Goal: Information Seeking & Learning: Learn about a topic

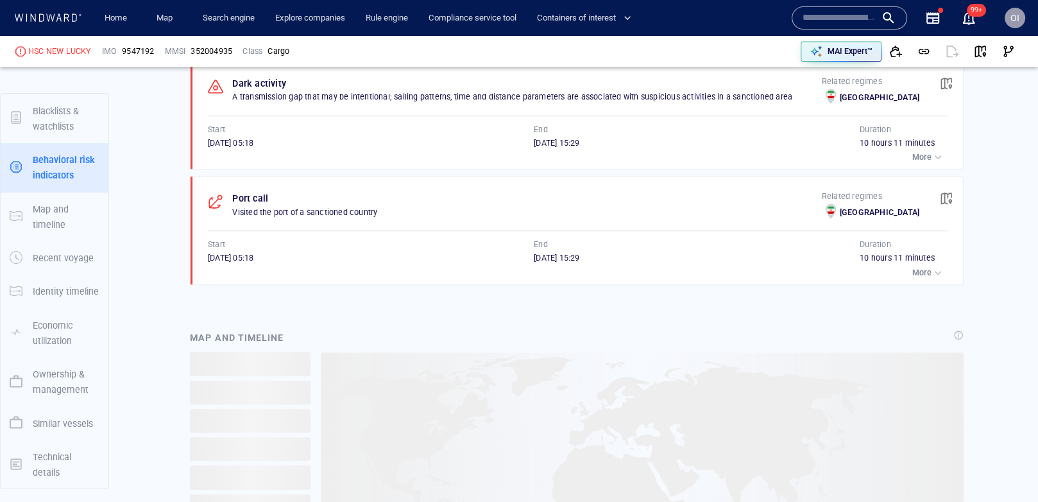
scroll to position [132, 0]
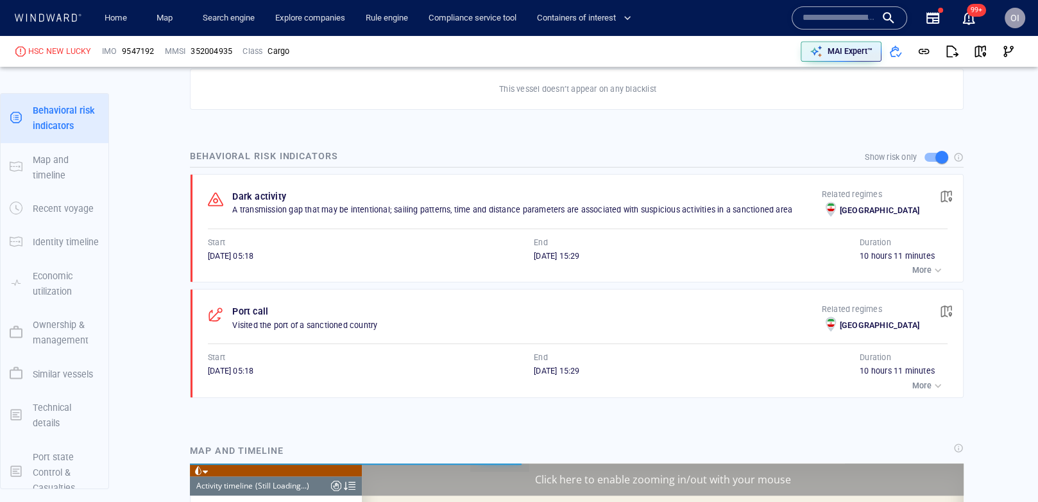
scroll to position [6859, 0]
click at [950, 190] on span "button" at bounding box center [946, 196] width 13 height 13
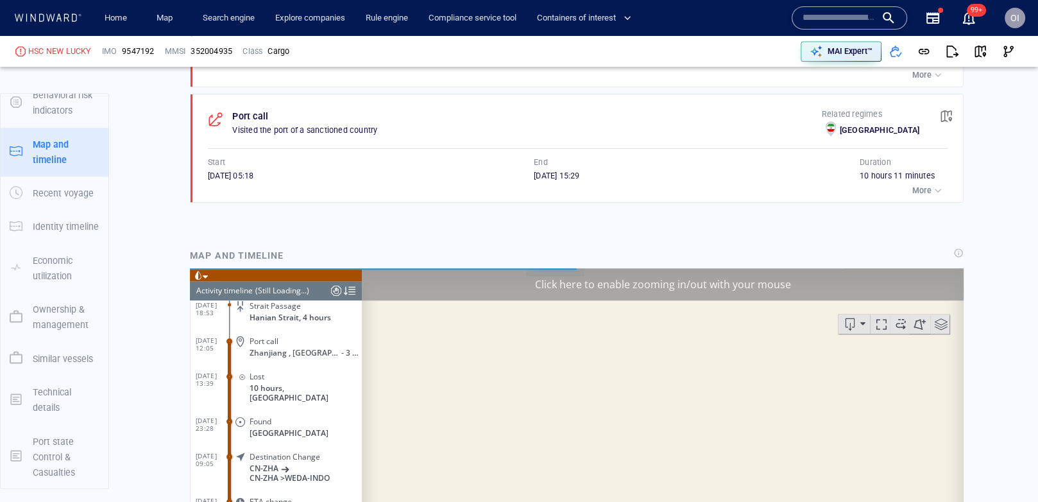
scroll to position [998, 0]
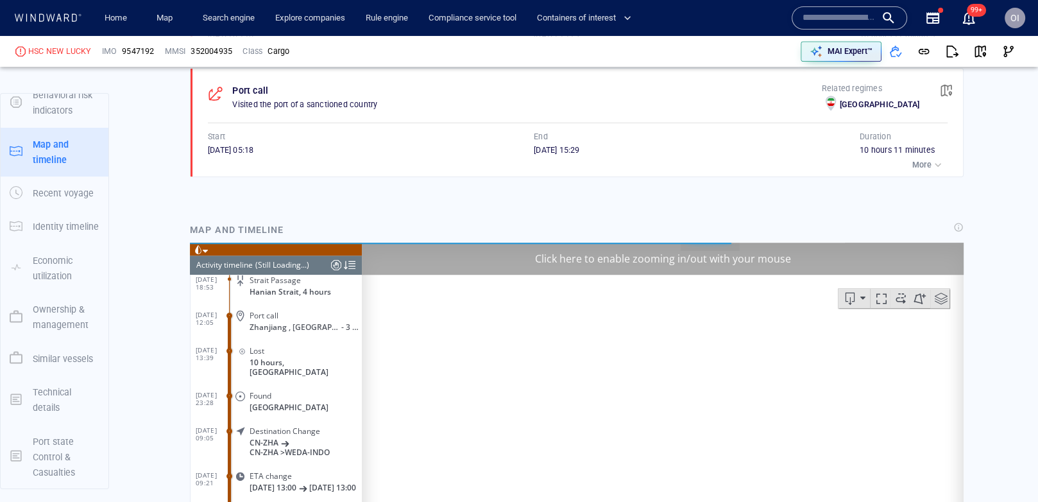
scroll to position [2365, 0]
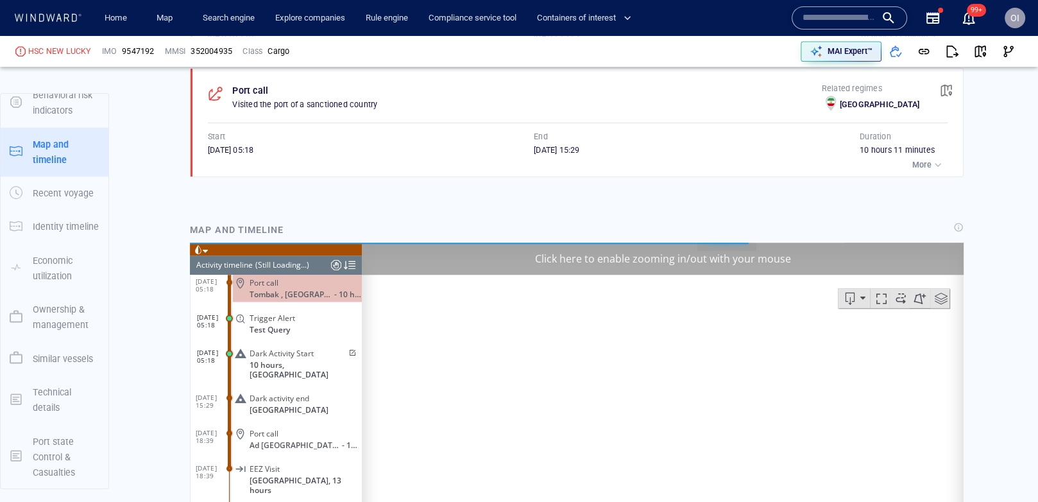
scroll to position [1115, 0]
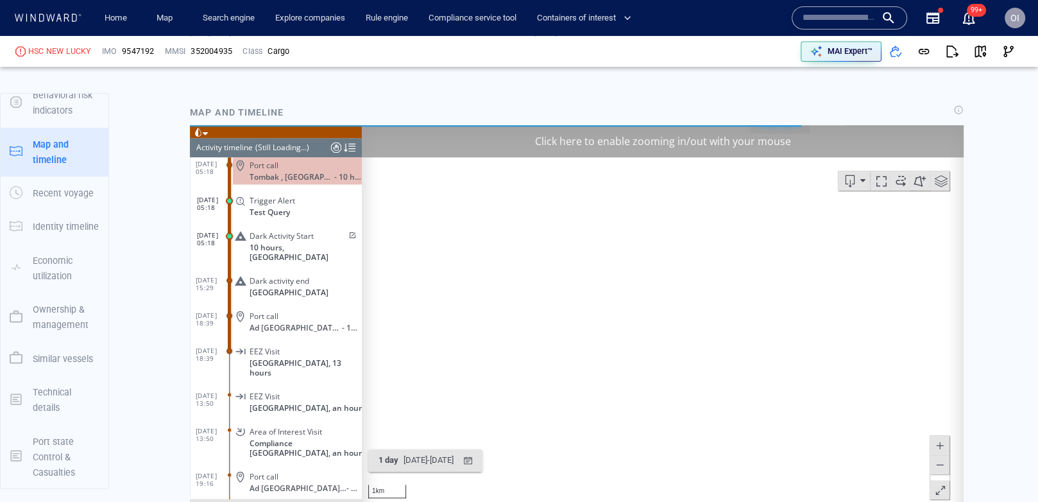
click at [942, 468] on span at bounding box center [940, 464] width 13 height 19
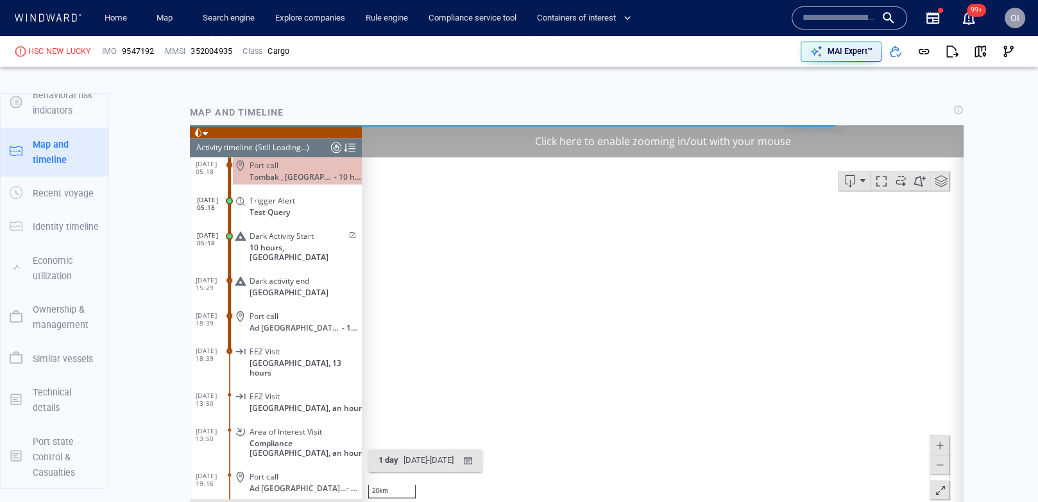
click at [942, 468] on span at bounding box center [940, 464] width 13 height 19
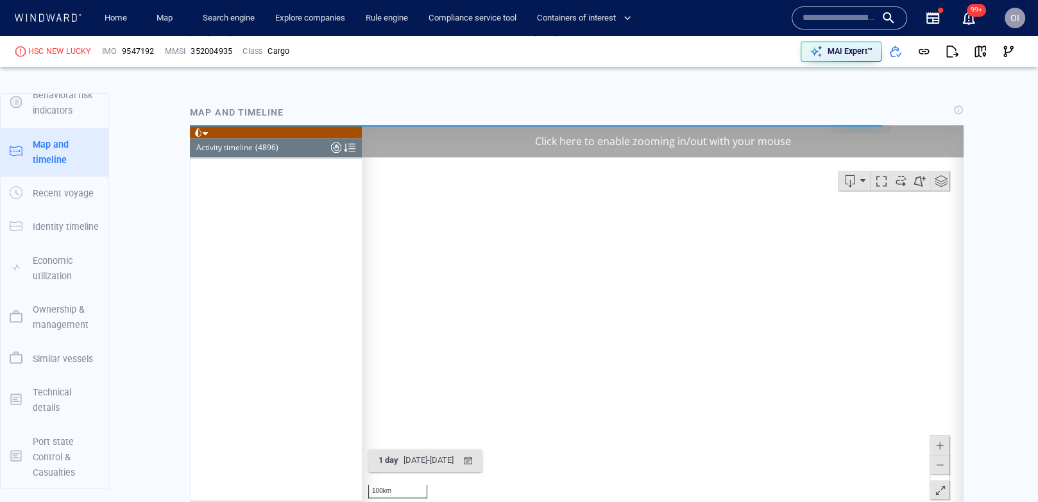
scroll to position [172486, 0]
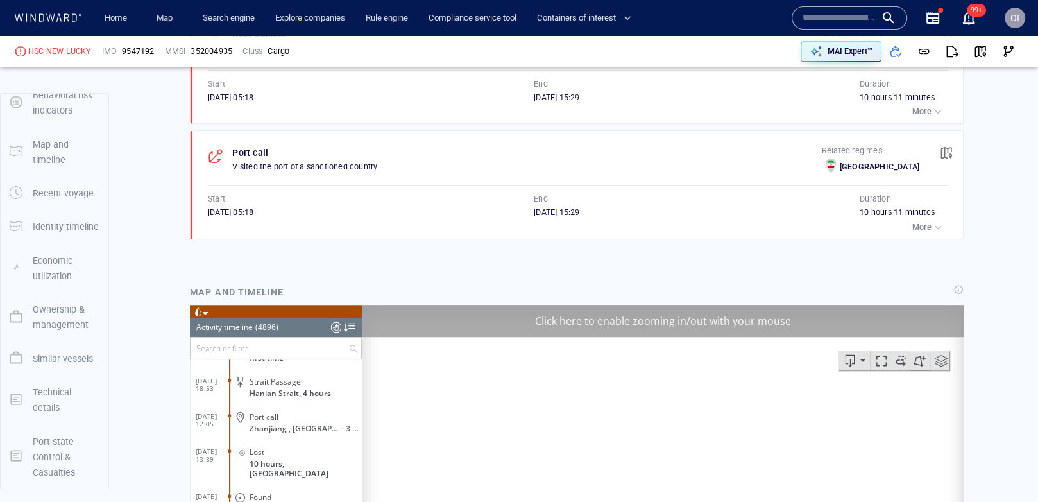
click at [951, 146] on span "button" at bounding box center [946, 152] width 13 height 13
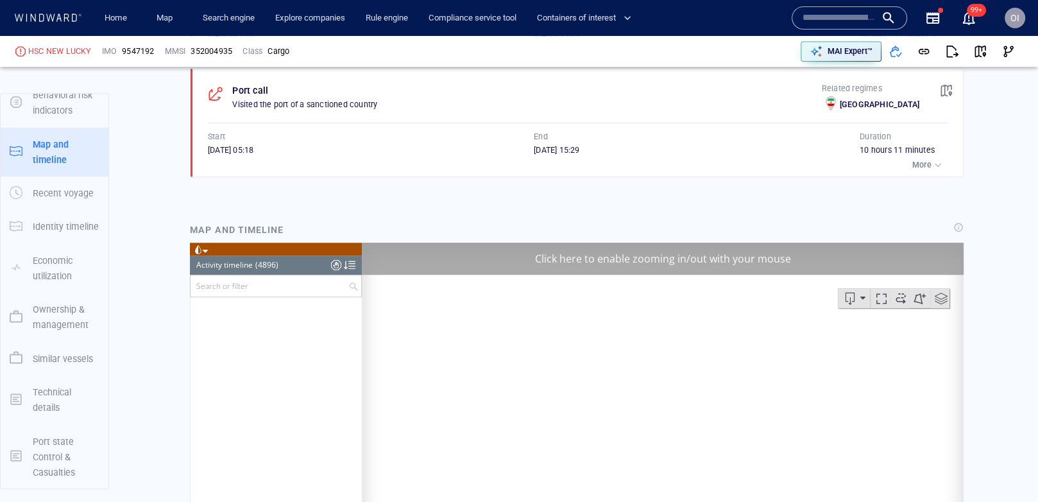
scroll to position [167886, 0]
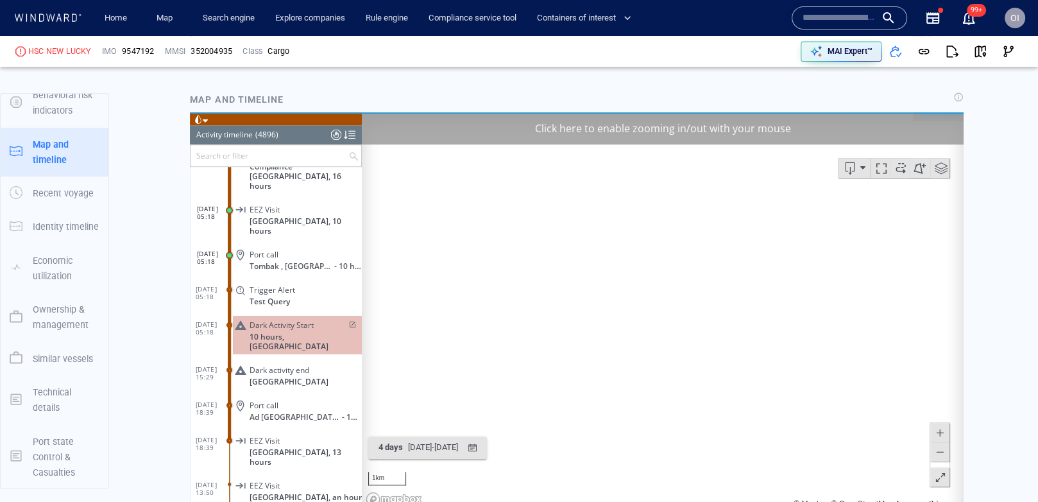
scroll to position [1199, 0]
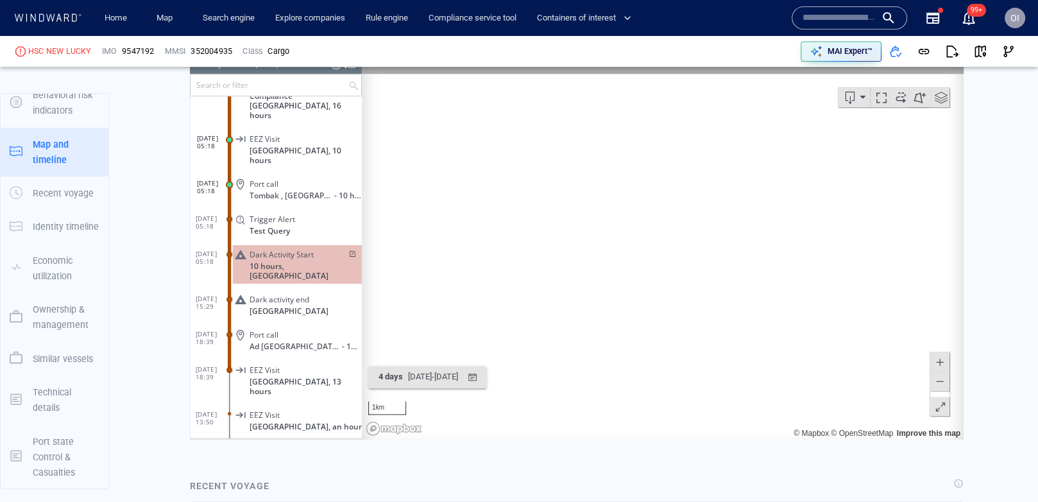
click at [947, 384] on button at bounding box center [940, 381] width 19 height 19
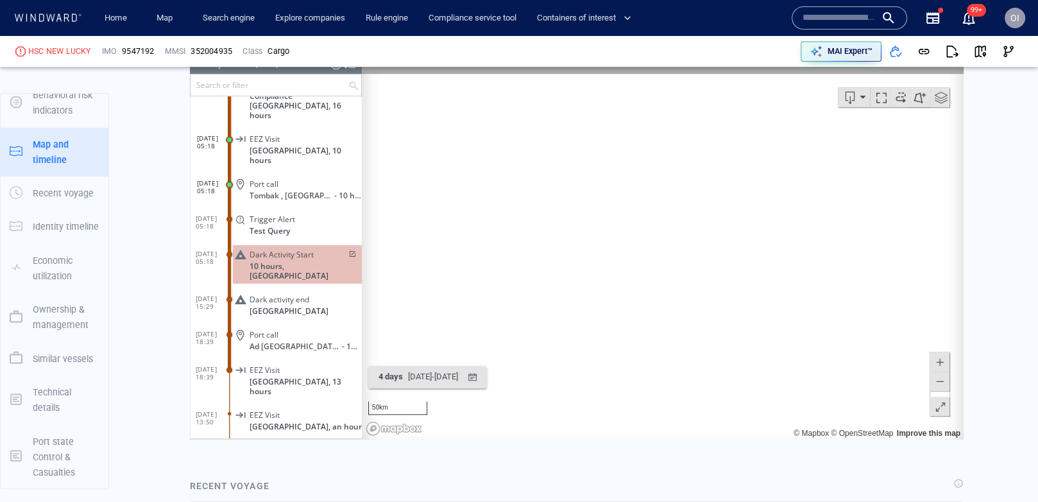
click at [947, 384] on button at bounding box center [940, 381] width 19 height 19
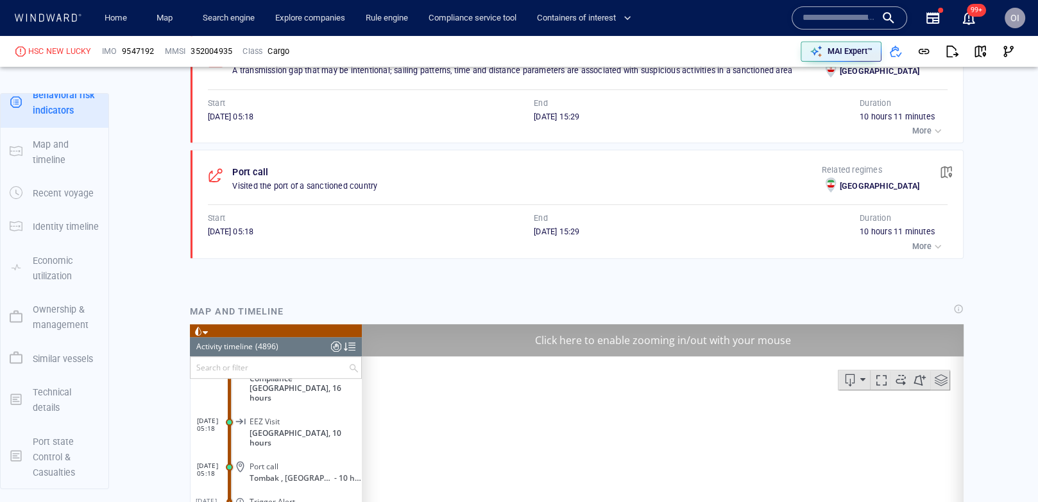
scroll to position [116, 0]
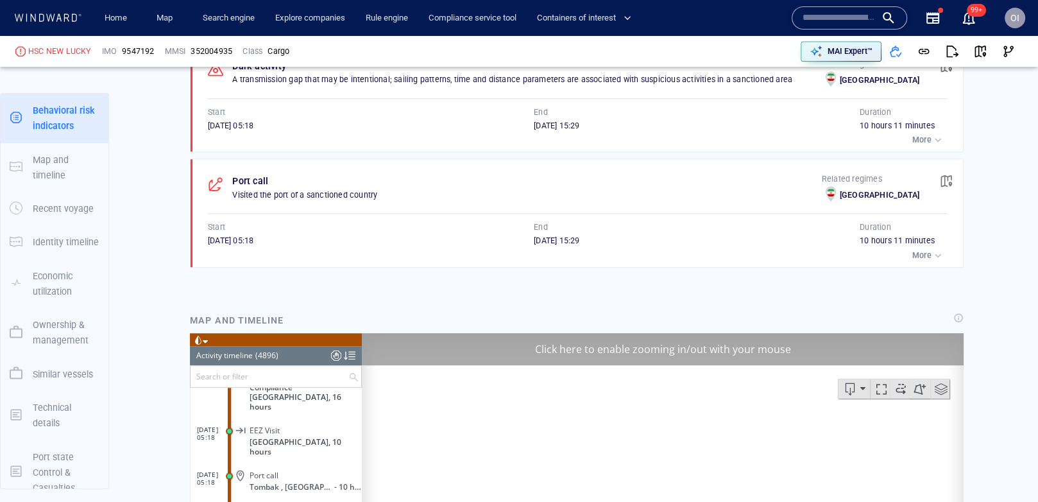
click at [952, 175] on span "button" at bounding box center [946, 181] width 13 height 13
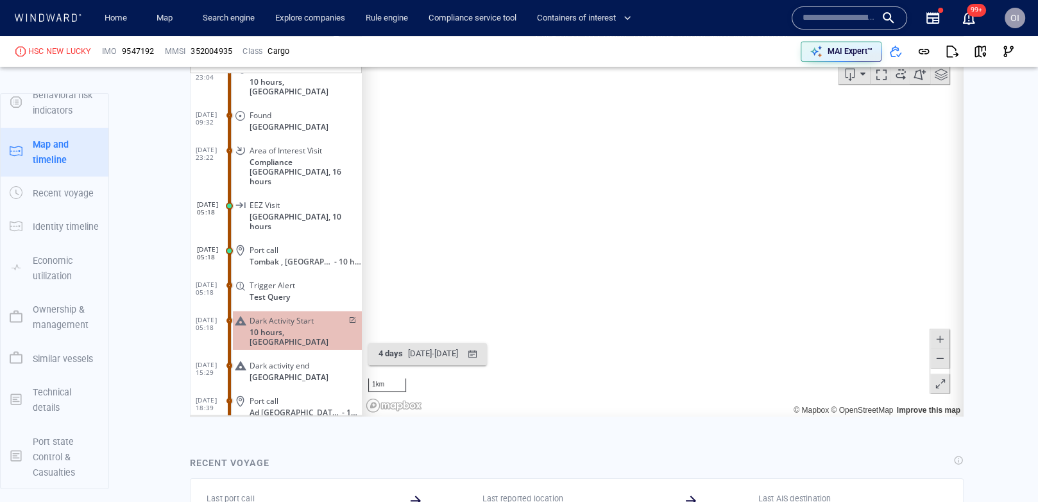
scroll to position [167803, 0]
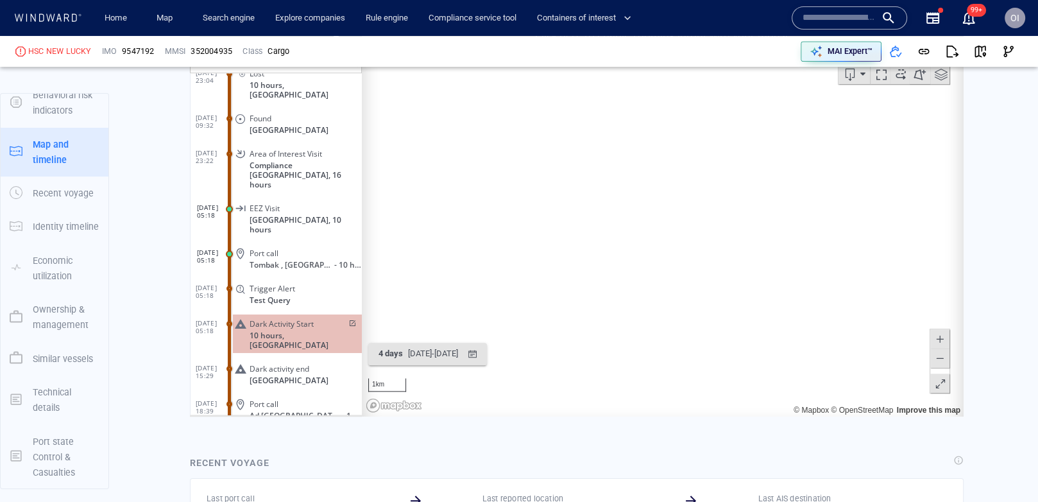
click at [312, 248] on div "Port call" at bounding box center [303, 253] width 107 height 10
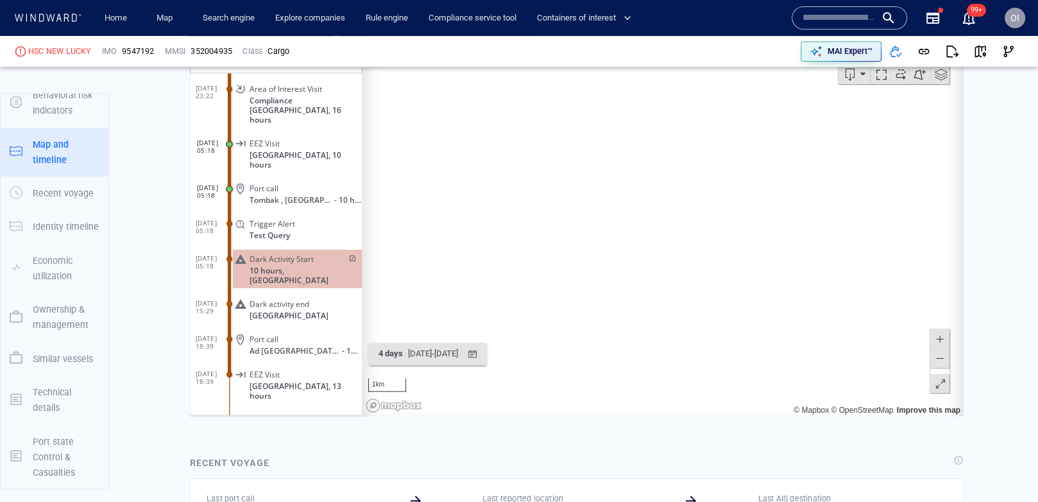
scroll to position [0, 0]
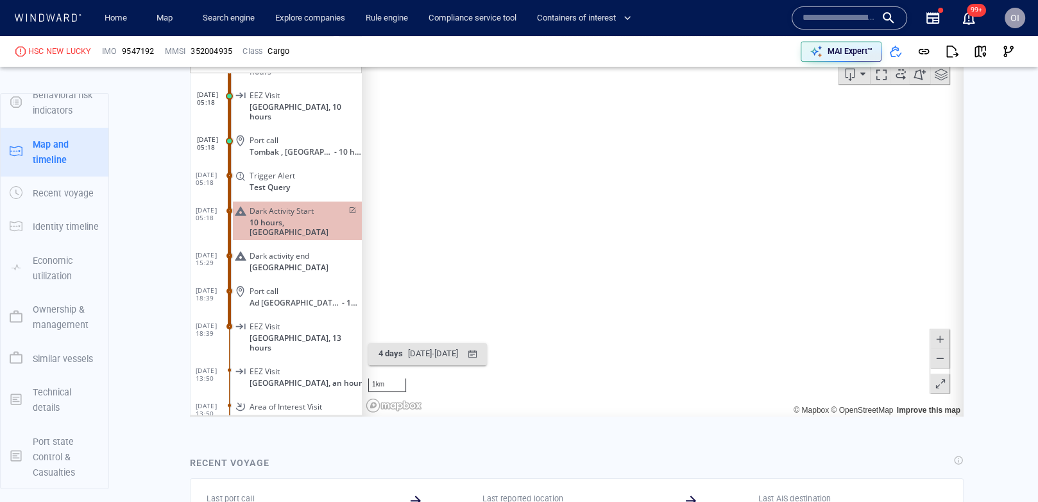
click at [321, 282] on div "Port call Ad [GEOGRAPHIC_DATA] , [GEOGRAPHIC_DATA] - 13 hours" at bounding box center [297, 296] width 129 height 29
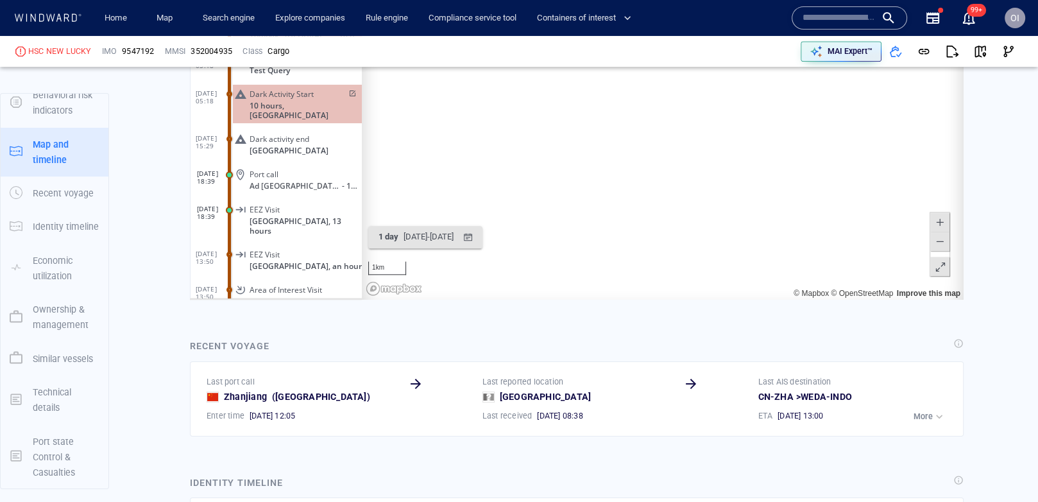
click at [938, 247] on span at bounding box center [940, 241] width 13 height 19
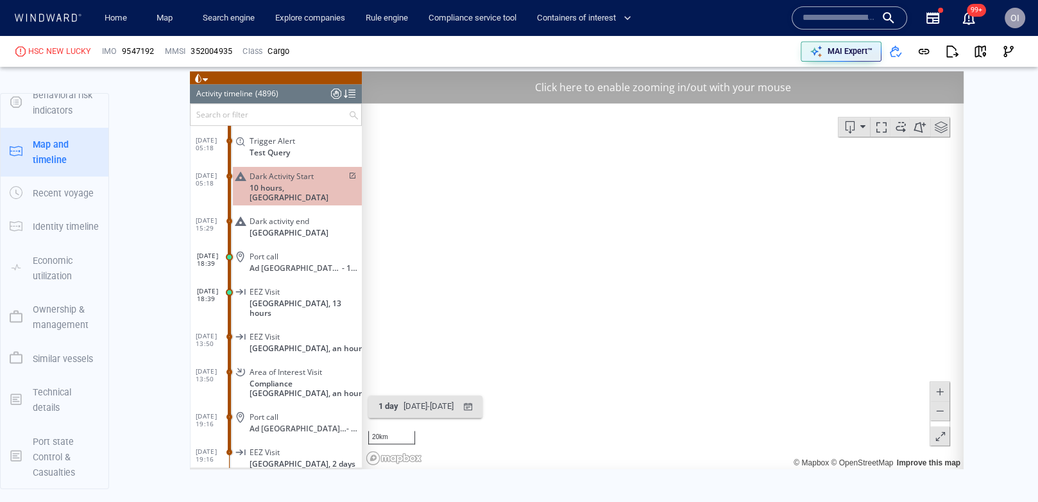
click at [945, 417] on span at bounding box center [940, 410] width 13 height 19
click at [943, 392] on span at bounding box center [940, 391] width 13 height 19
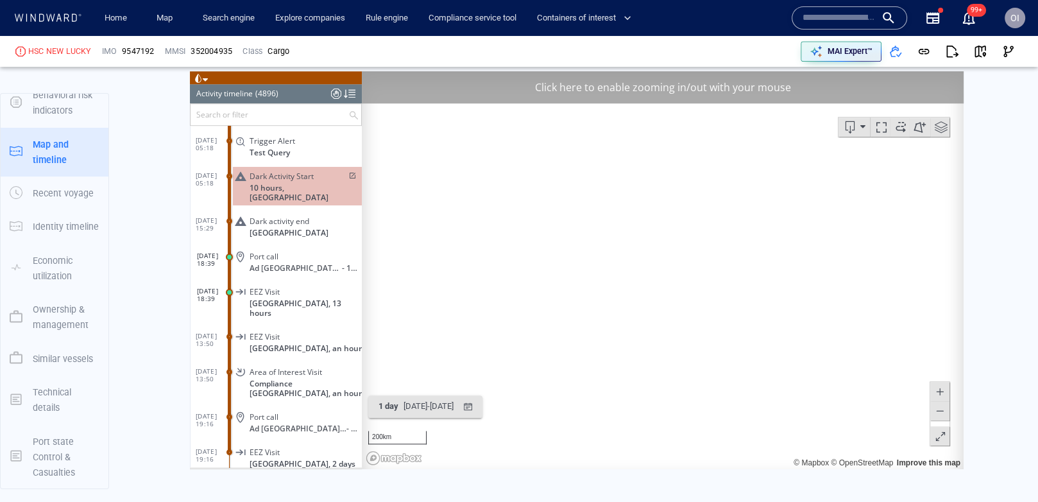
click at [943, 392] on span at bounding box center [940, 391] width 13 height 19
drag, startPoint x: 817, startPoint y: 329, endPoint x: 664, endPoint y: 383, distance: 162.0
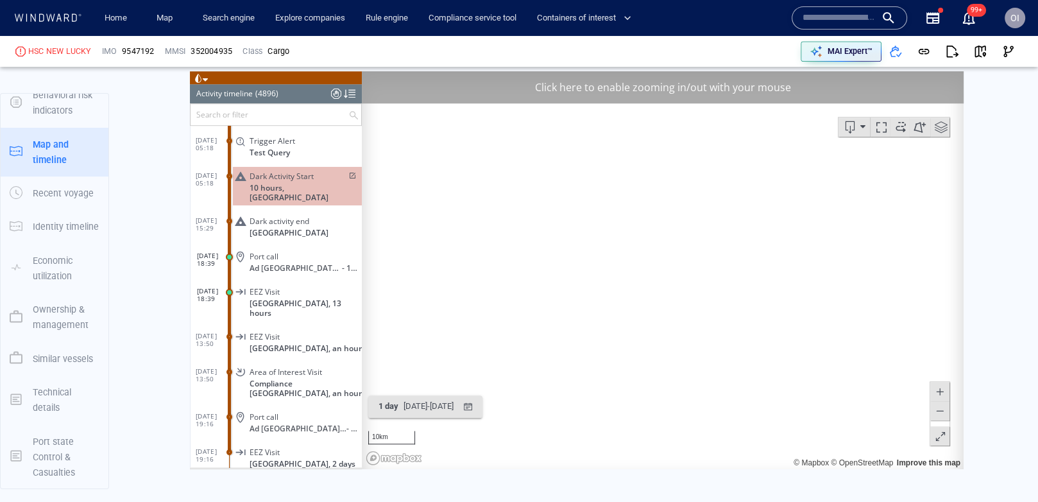
click at [664, 383] on canvas "Map" at bounding box center [663, 270] width 602 height 398
drag, startPoint x: 739, startPoint y: 259, endPoint x: 570, endPoint y: 399, distance: 219.7
click at [570, 399] on canvas "Map" at bounding box center [663, 270] width 602 height 398
drag, startPoint x: 721, startPoint y: 311, endPoint x: 513, endPoint y: 351, distance: 211.8
click at [516, 350] on canvas "Map" at bounding box center [663, 270] width 602 height 398
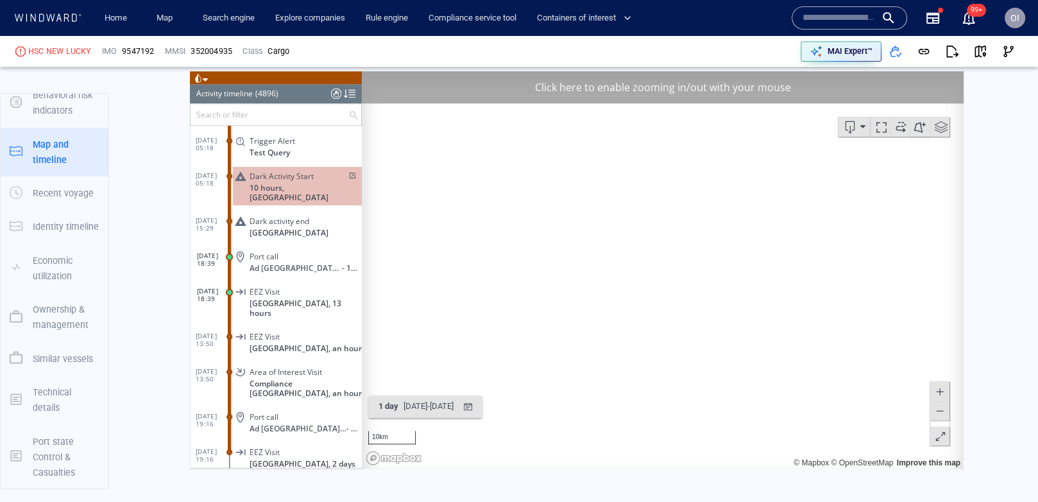
drag, startPoint x: 583, startPoint y: 325, endPoint x: 612, endPoint y: 344, distance: 34.7
click at [612, 344] on canvas "Map" at bounding box center [663, 270] width 602 height 398
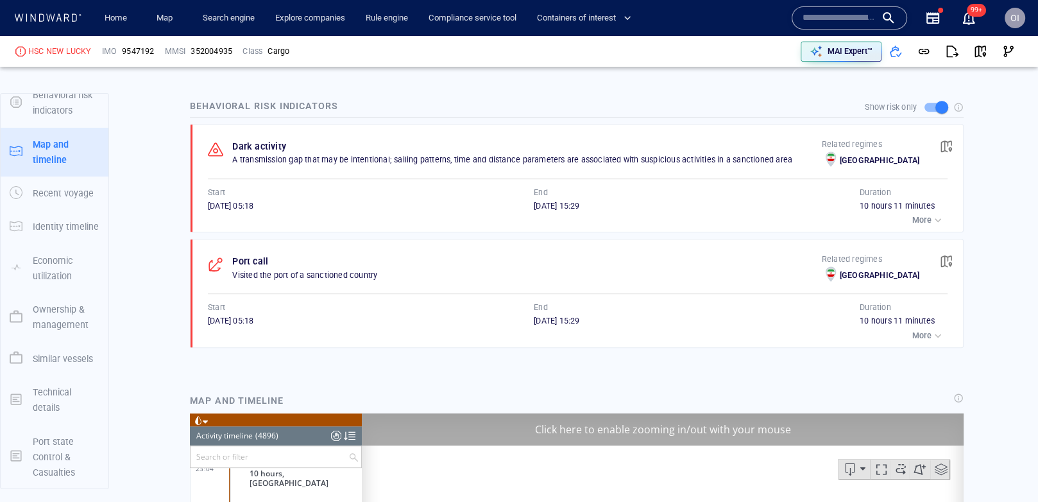
scroll to position [116, 0]
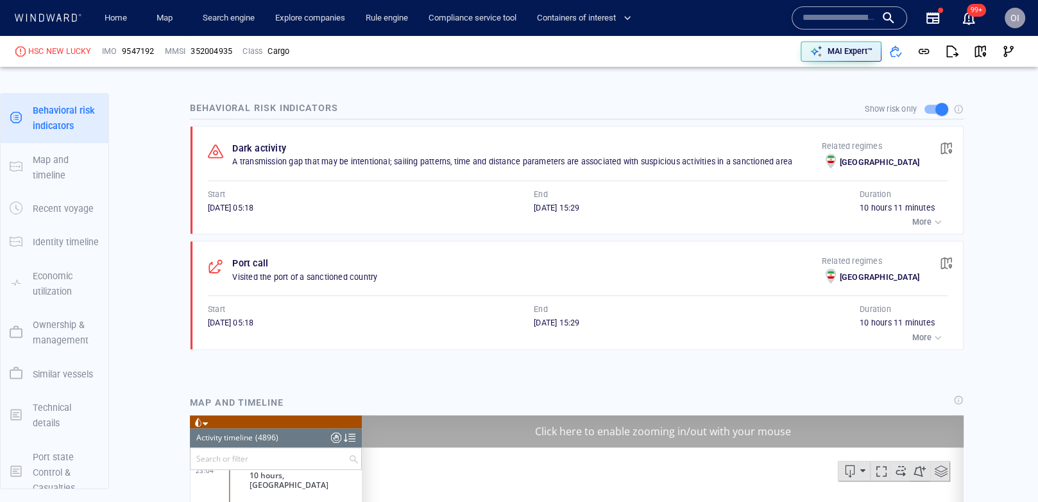
click at [935, 329] on button "More" at bounding box center [928, 338] width 39 height 18
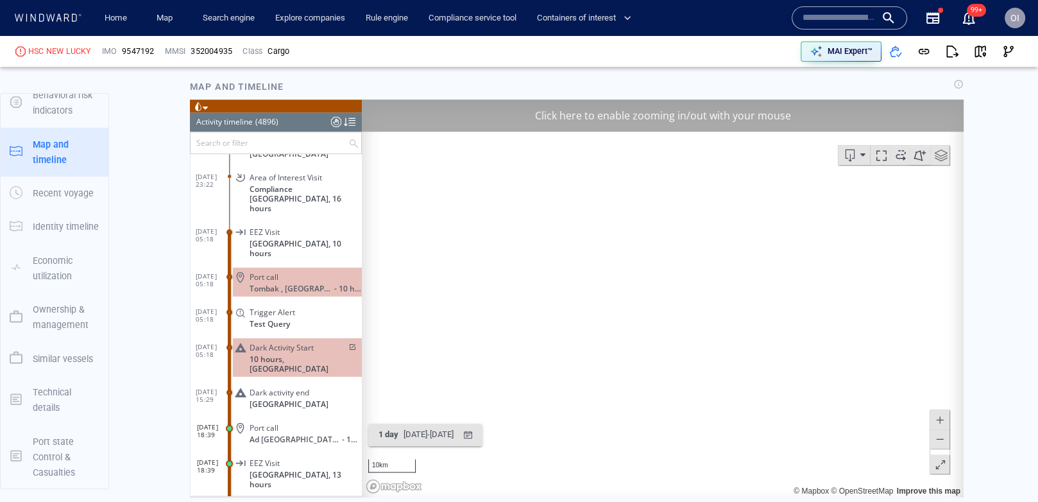
scroll to position [167860, 0]
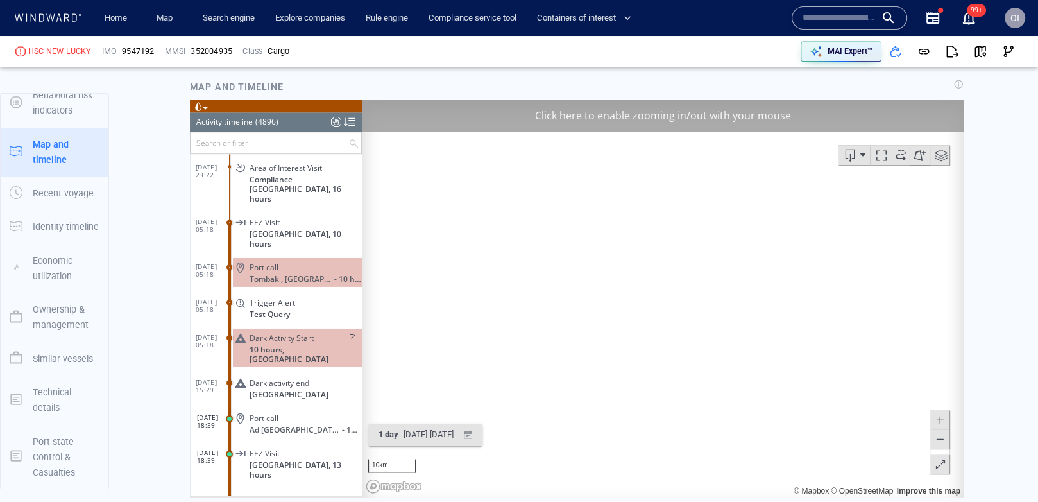
click at [302, 413] on div "Port call" at bounding box center [303, 418] width 107 height 10
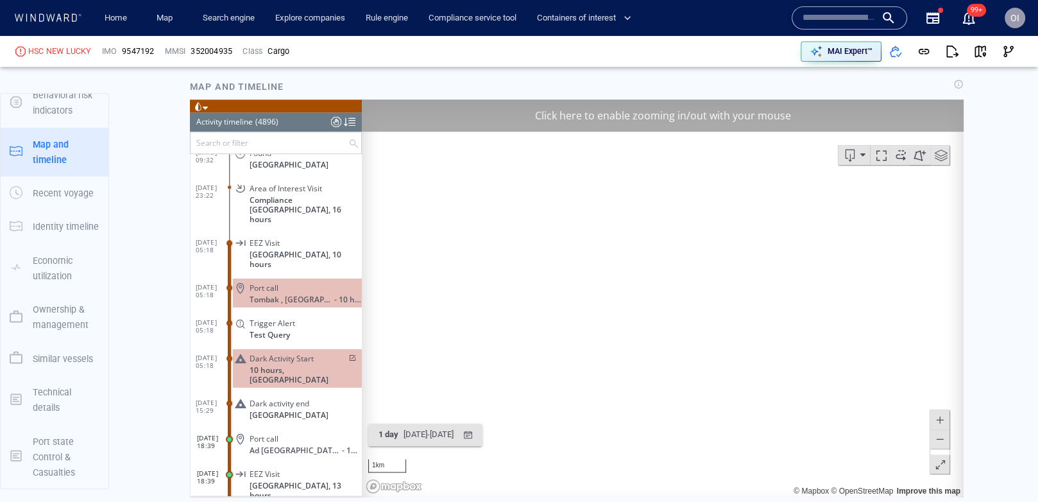
scroll to position [167848, 0]
click at [314, 284] on div "Port call" at bounding box center [303, 289] width 107 height 10
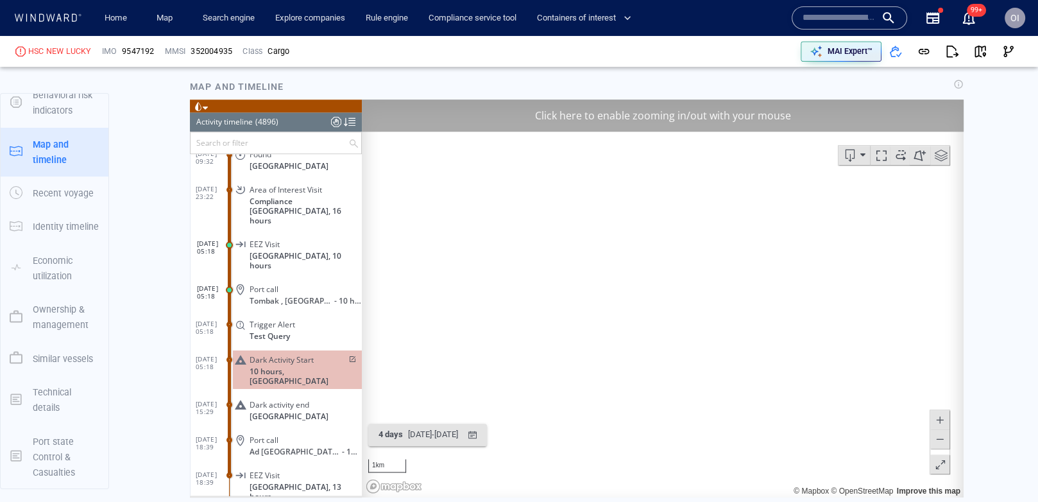
click at [947, 438] on button at bounding box center [940, 438] width 19 height 19
click at [944, 440] on span at bounding box center [940, 438] width 13 height 19
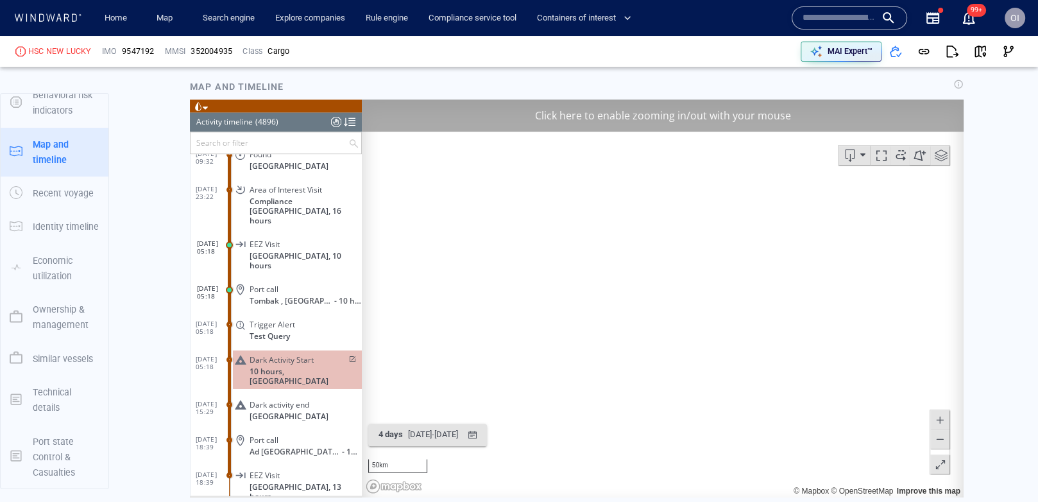
click at [944, 440] on span at bounding box center [940, 438] width 13 height 19
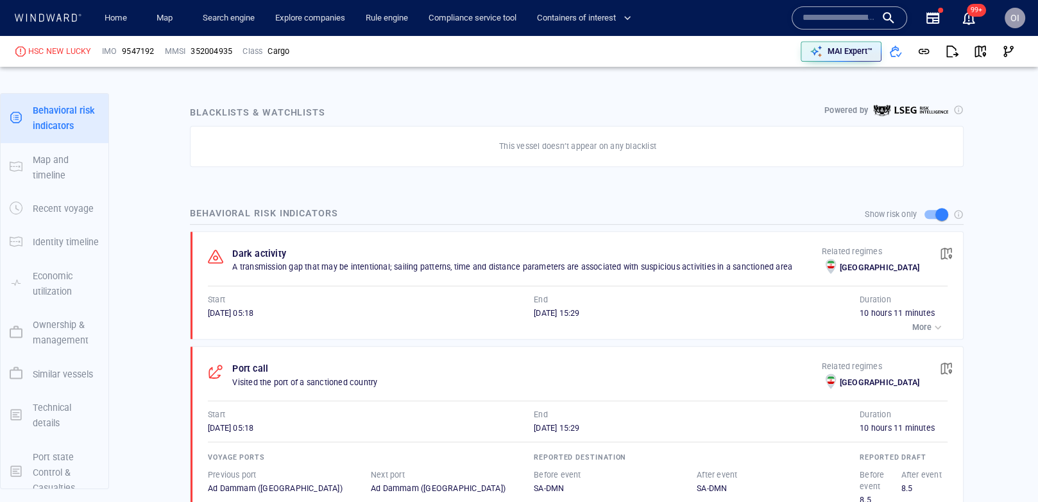
scroll to position [793, 0]
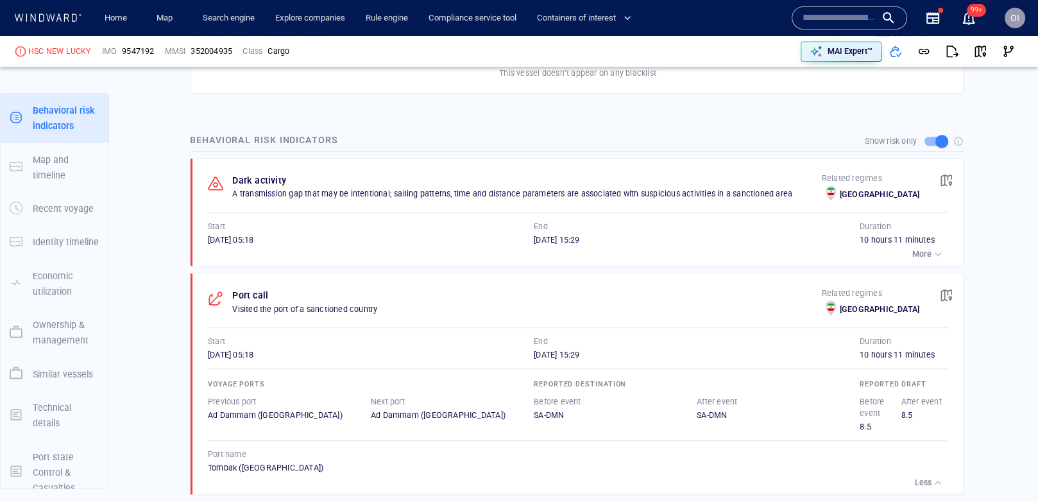
click at [929, 248] on p "More" at bounding box center [922, 254] width 19 height 12
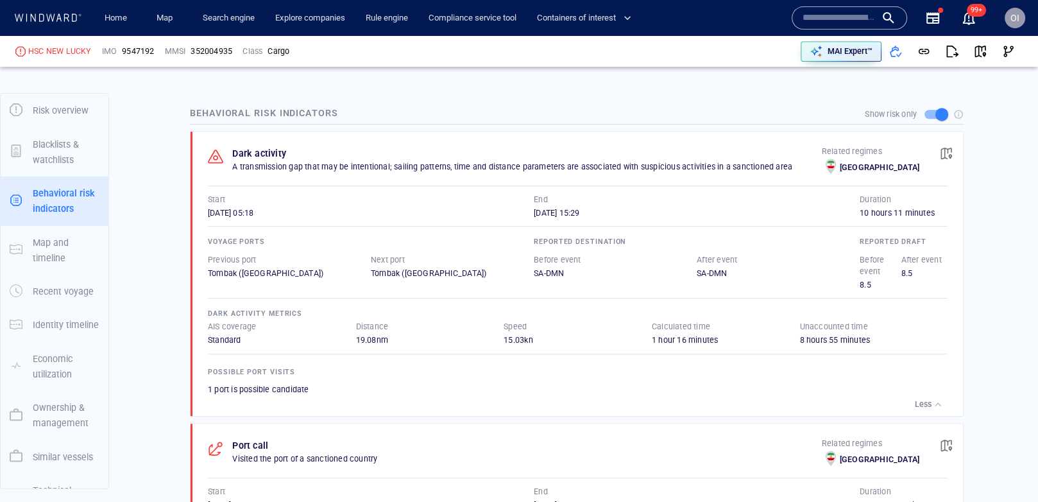
scroll to position [116, 0]
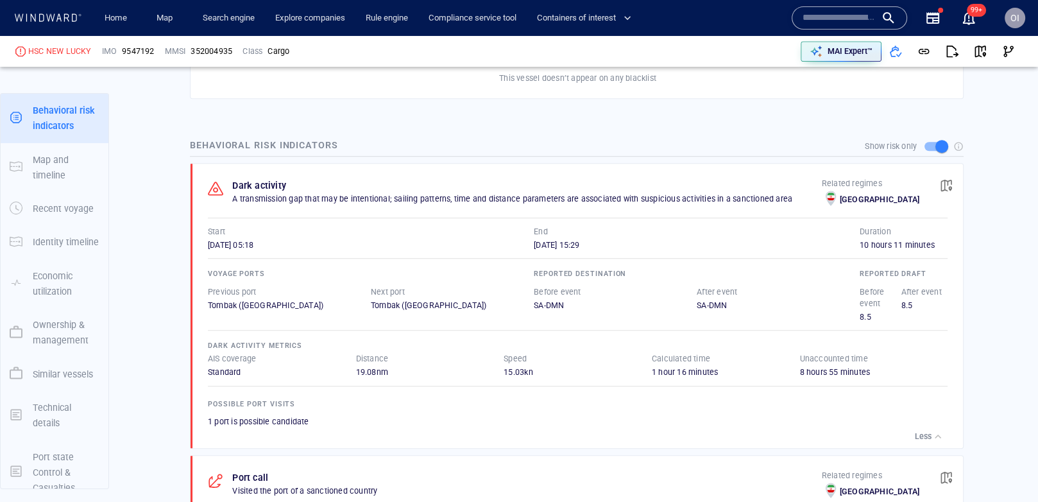
click at [944, 179] on span "button" at bounding box center [946, 185] width 13 height 13
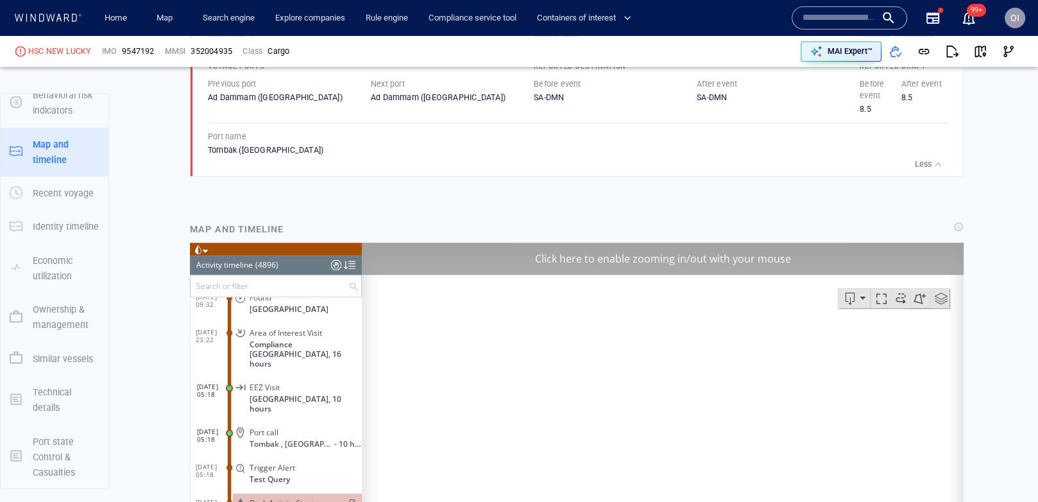
scroll to position [1168, 0]
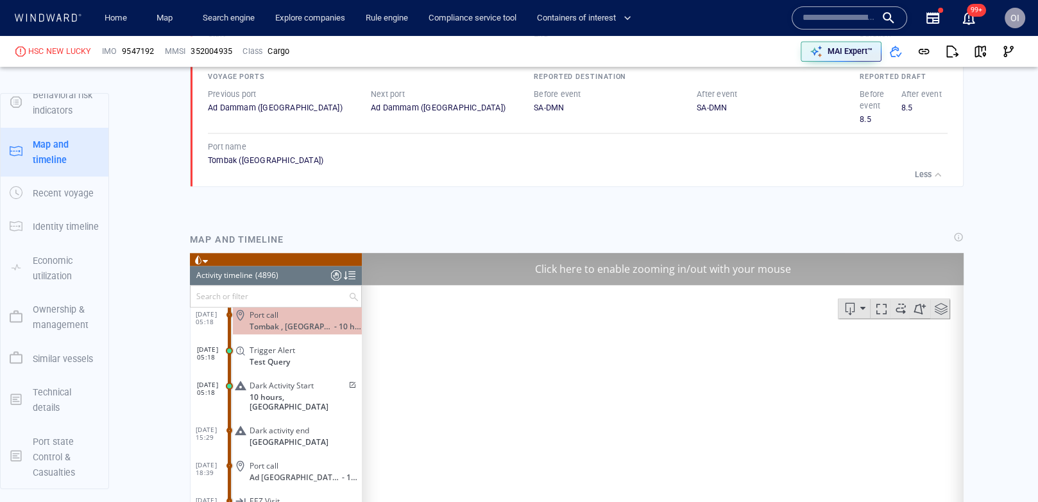
scroll to position [1335, 0]
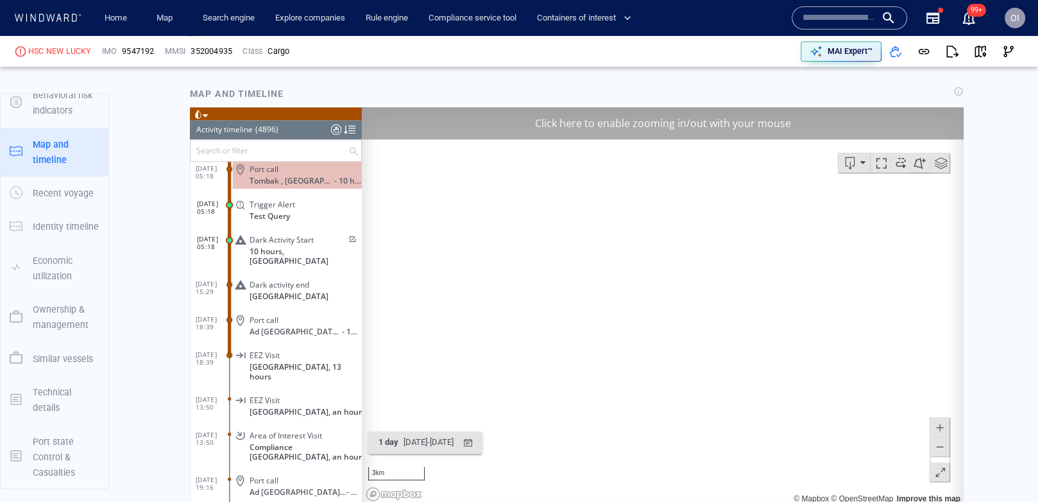
click at [945, 449] on span at bounding box center [940, 445] width 13 height 19
click at [795, 21] on div at bounding box center [850, 17] width 116 height 23
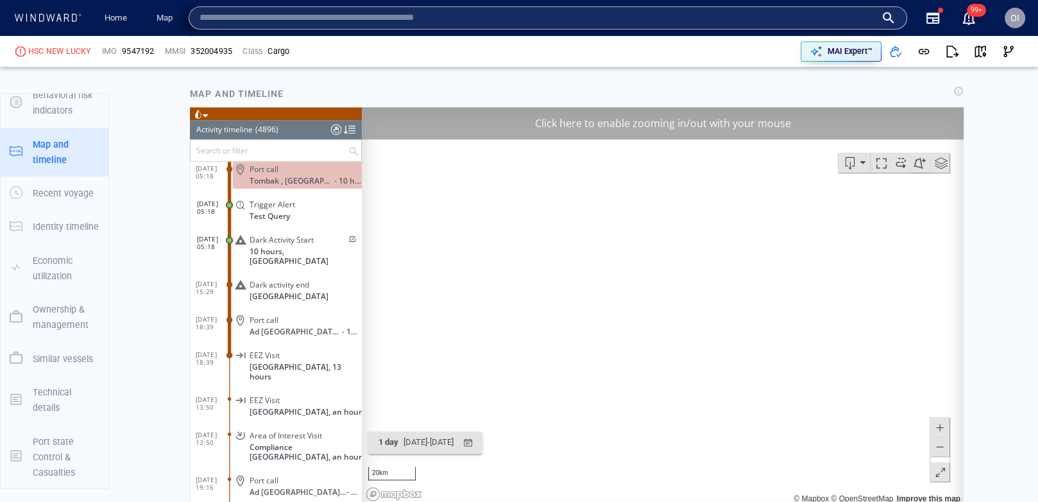
click at [814, 21] on input "text" at bounding box center [538, 17] width 676 height 19
paste input "*******"
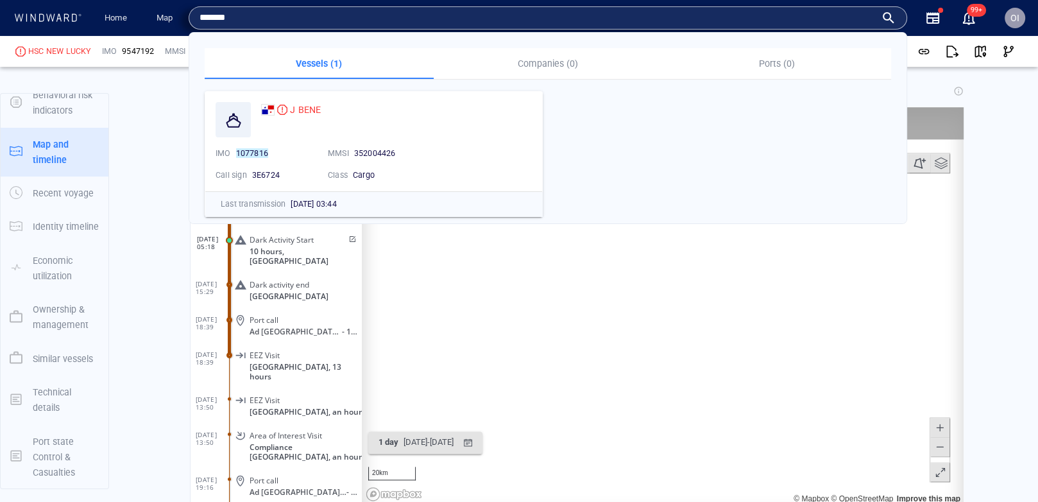
type input "*******"
click at [679, 177] on div "J BENE IMO 1077816 MMSI [PHONE_NUMBER] Call sign 3E6724 Class Cargo Last transm…" at bounding box center [548, 154] width 687 height 126
click at [846, 16] on input "*******" at bounding box center [538, 17] width 676 height 19
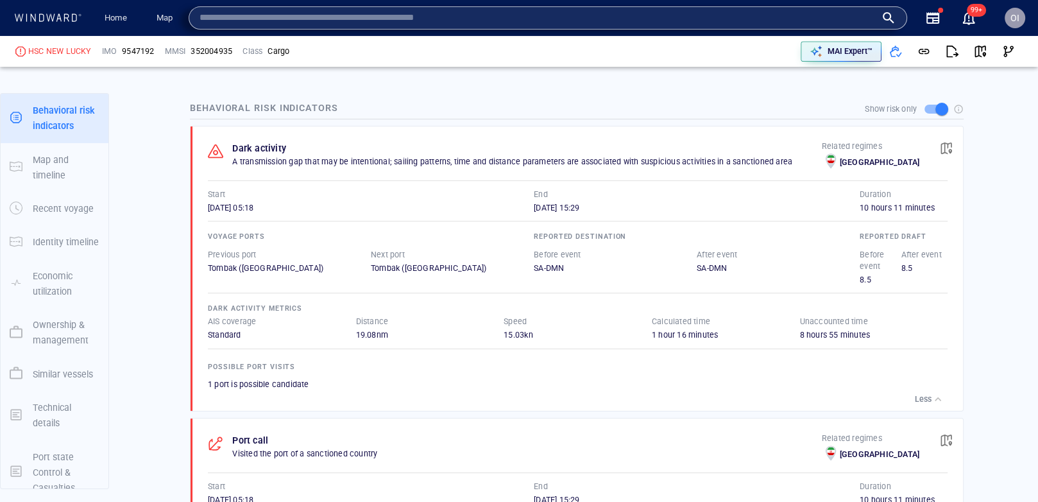
scroll to position [822, 0]
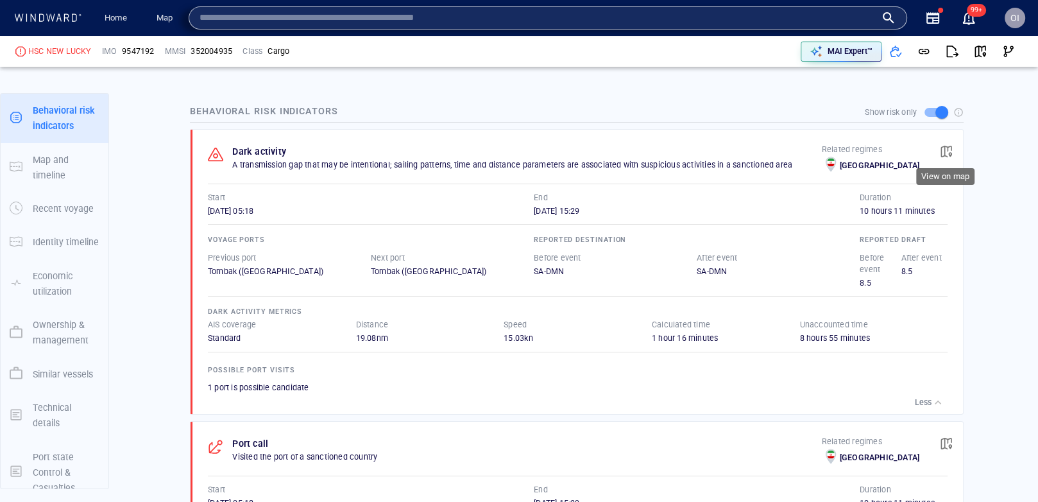
click at [947, 148] on span "button" at bounding box center [946, 151] width 13 height 13
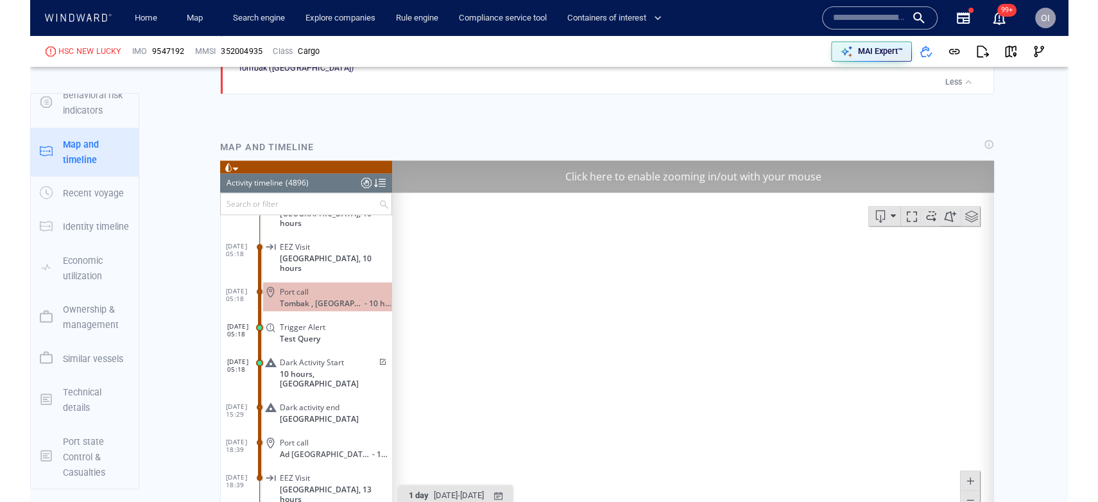
scroll to position [167927, 0]
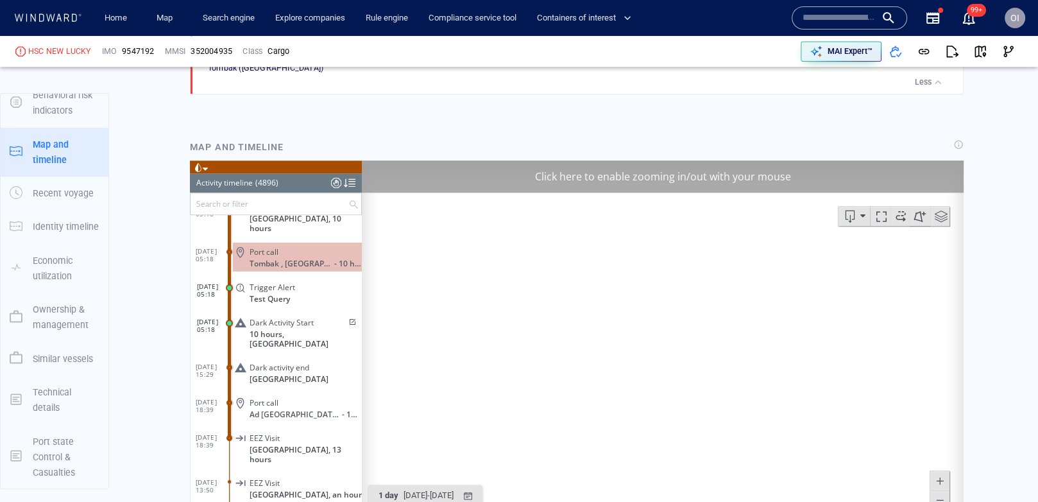
click at [350, 318] on span at bounding box center [351, 322] width 11 height 8
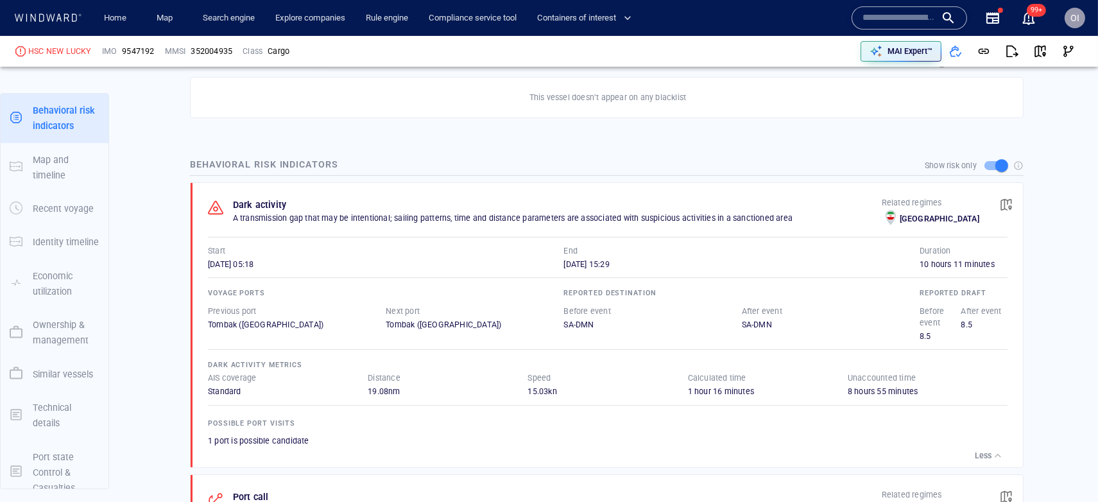
scroll to position [1089, 0]
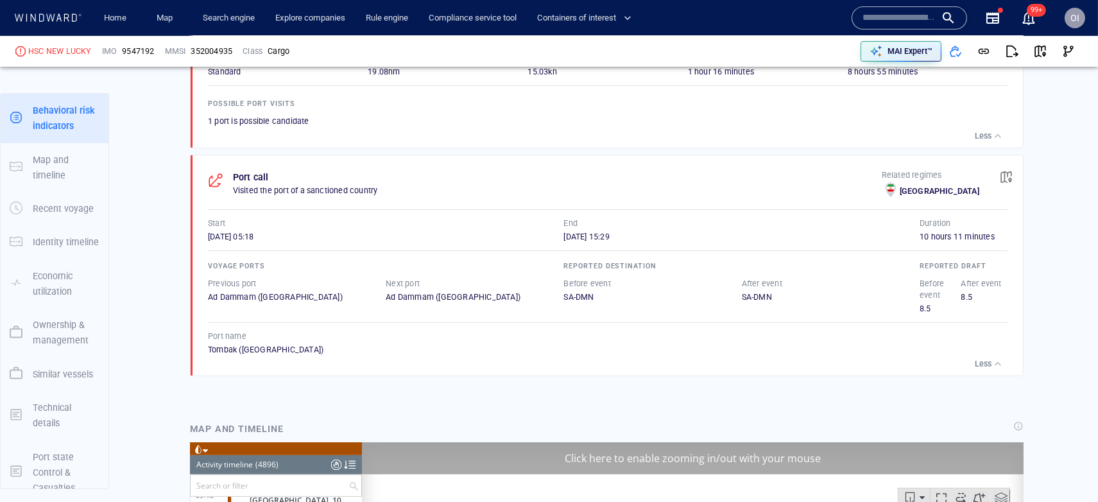
click at [451, 198] on div "Port call Visited the port of a sanctioned country Related regimes [GEOGRAPHIC_…" at bounding box center [611, 265] width 824 height 220
